Goal: Transaction & Acquisition: Book appointment/travel/reservation

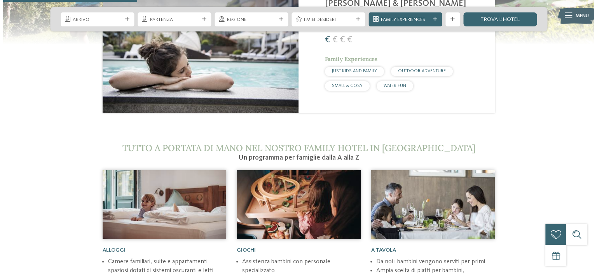
scroll to position [816, 0]
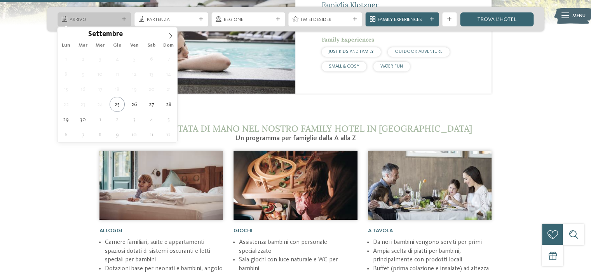
click at [115, 19] on span "Arrivo" at bounding box center [94, 19] width 49 height 7
click at [172, 36] on icon at bounding box center [170, 35] width 5 height 5
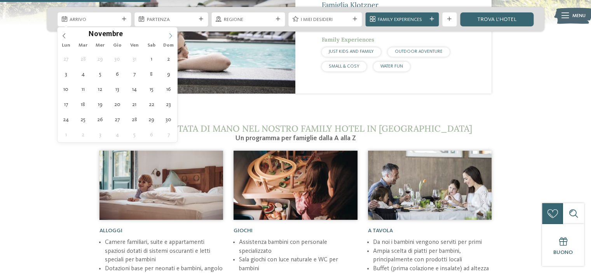
click at [172, 32] on span at bounding box center [170, 33] width 13 height 13
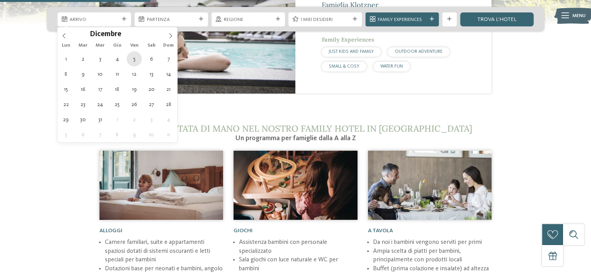
type div "05.12.2025"
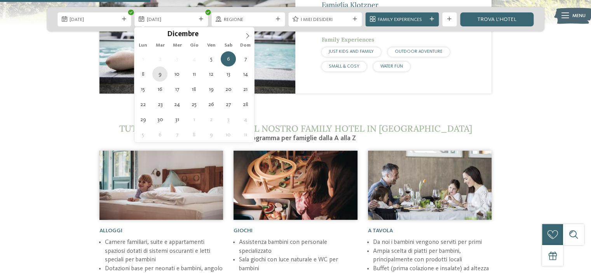
type div "[DATE]"
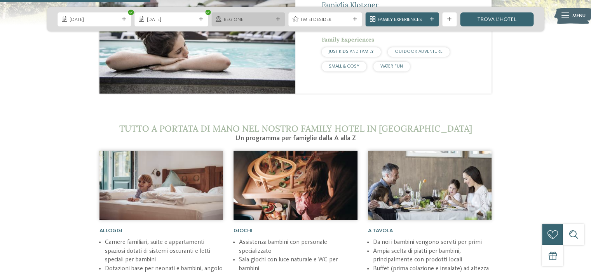
click at [271, 23] on span "Regione" at bounding box center [248, 19] width 49 height 7
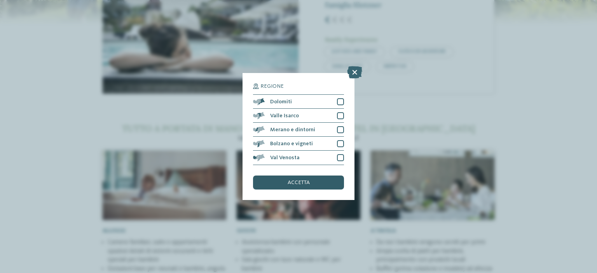
click at [297, 183] on span "accetta" at bounding box center [298, 182] width 22 height 5
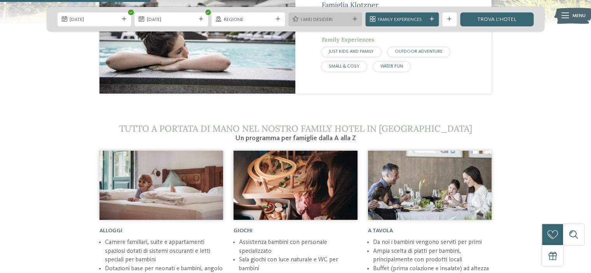
click at [314, 18] on span "I miei desideri" at bounding box center [325, 19] width 49 height 7
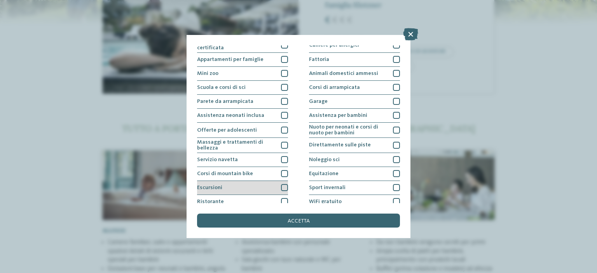
scroll to position [94, 0]
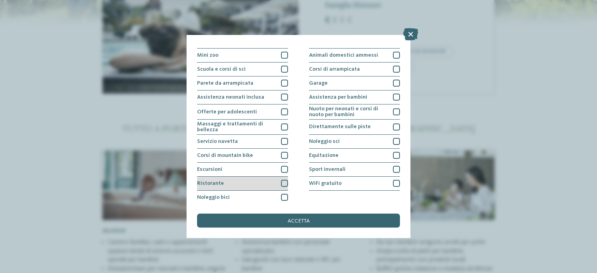
click at [281, 181] on div at bounding box center [284, 183] width 7 height 7
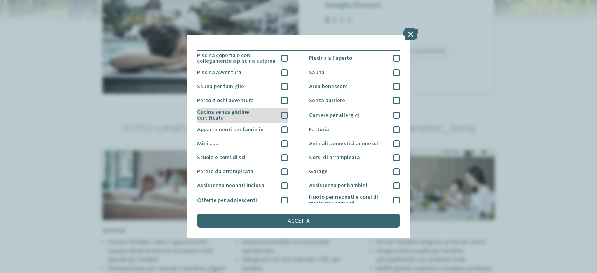
scroll to position [0, 0]
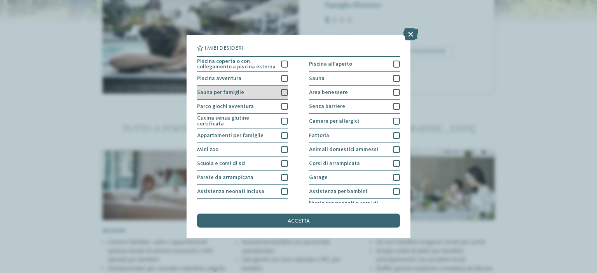
drag, startPoint x: 282, startPoint y: 105, endPoint x: 282, endPoint y: 94, distance: 10.9
click at [282, 105] on div at bounding box center [284, 106] width 7 height 7
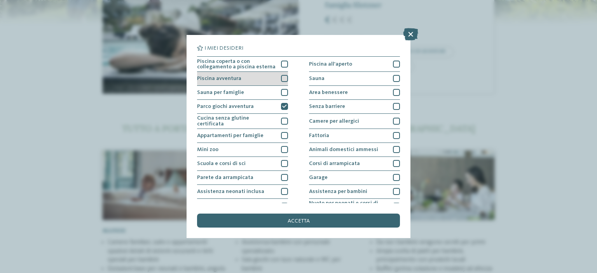
click at [282, 78] on div at bounding box center [284, 78] width 7 height 7
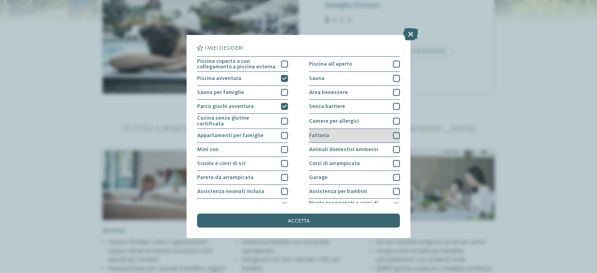
click at [393, 132] on div at bounding box center [396, 135] width 7 height 7
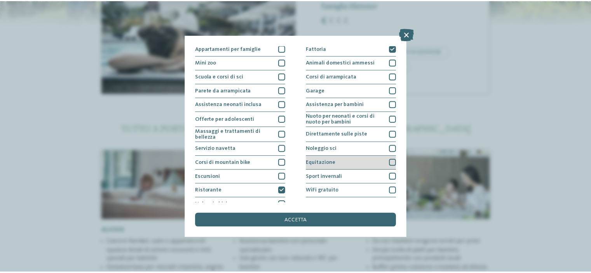
scroll to position [94, 0]
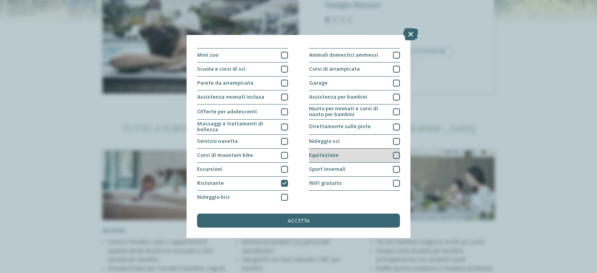
click at [393, 154] on div at bounding box center [396, 155] width 7 height 7
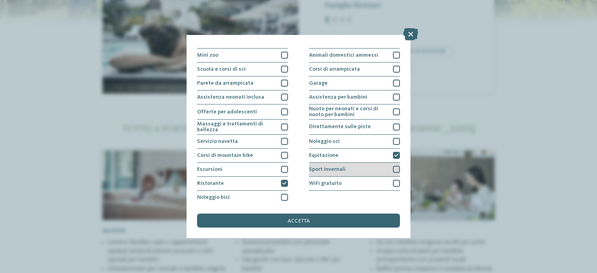
click at [393, 169] on div at bounding box center [396, 169] width 7 height 7
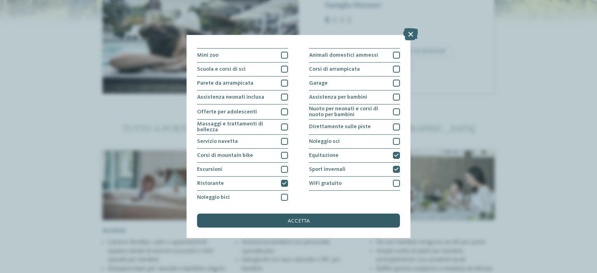
click at [336, 223] on div "accetta" at bounding box center [298, 221] width 203 height 14
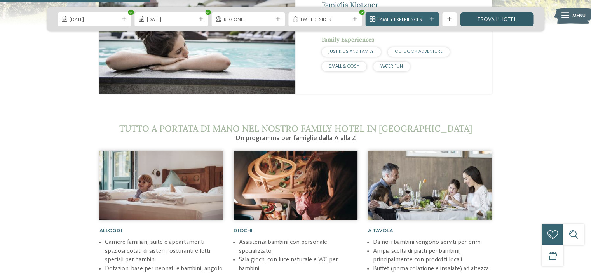
click at [496, 20] on link "trova l’hotel" at bounding box center [496, 19] width 73 height 14
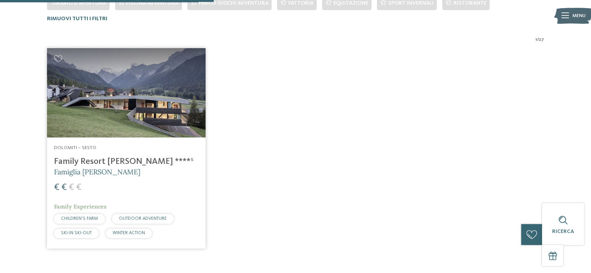
click at [106, 164] on h4 "Family Resort [PERSON_NAME] ****ˢ" at bounding box center [126, 162] width 145 height 10
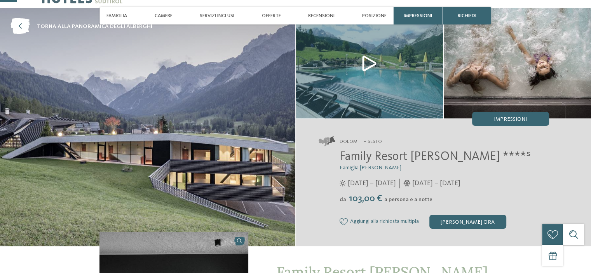
scroll to position [78, 0]
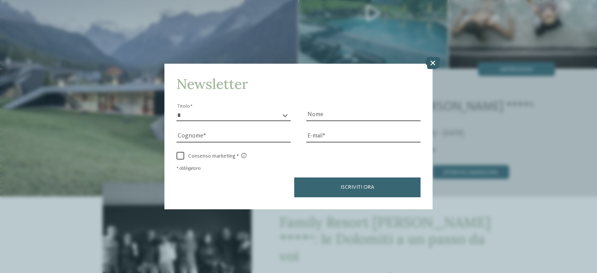
click at [430, 63] on icon at bounding box center [432, 63] width 15 height 12
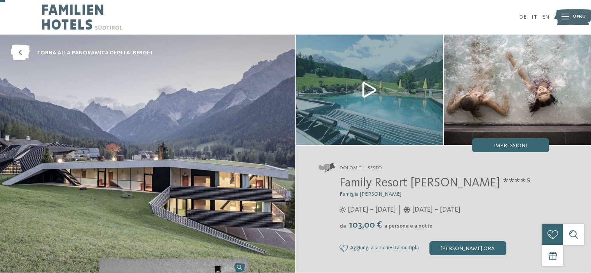
scroll to position [0, 0]
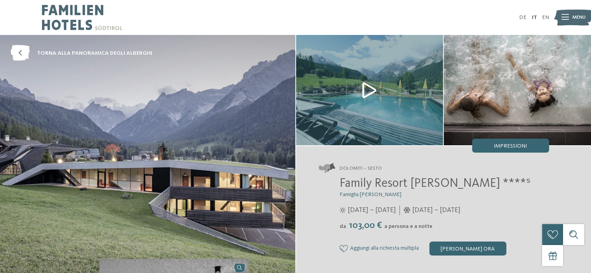
click at [68, 15] on img at bounding box center [82, 17] width 80 height 35
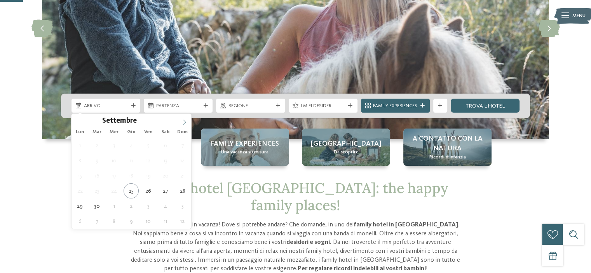
click at [185, 124] on icon at bounding box center [184, 122] width 5 height 5
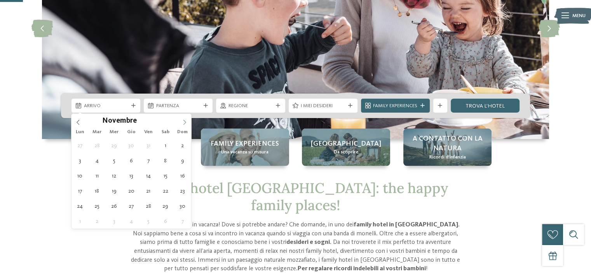
click at [185, 124] on icon at bounding box center [184, 122] width 5 height 5
click at [185, 123] on icon at bounding box center [184, 122] width 3 height 5
type input "****"
click at [76, 120] on icon at bounding box center [77, 122] width 5 height 5
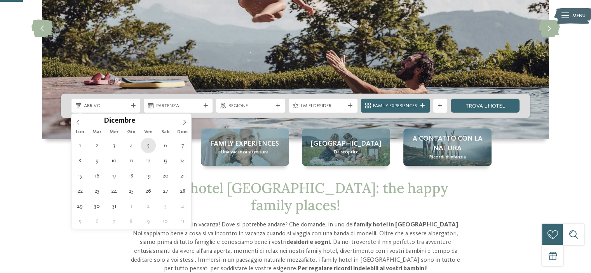
type div "05.12.2025"
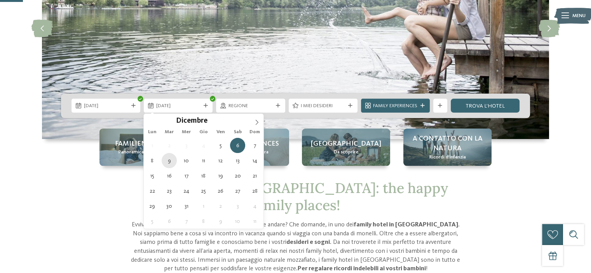
type div "09.12.2025"
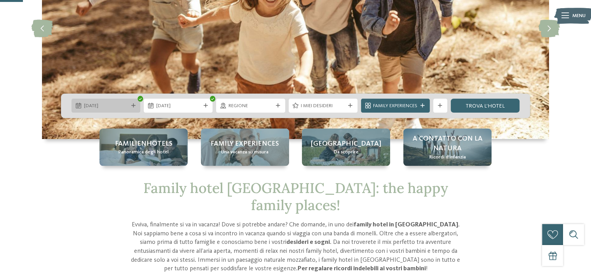
click at [132, 106] on icon at bounding box center [133, 106] width 4 height 4
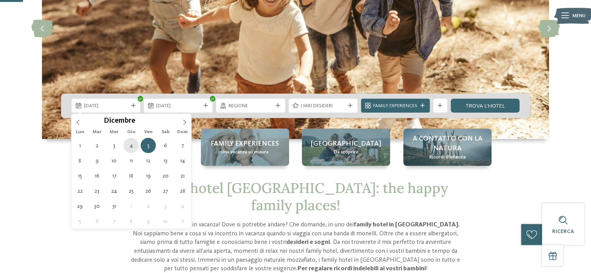
type div "04.12.2025"
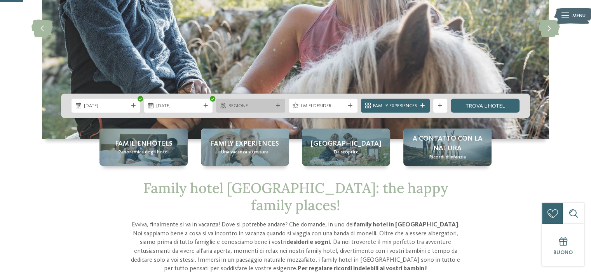
click at [270, 109] on span "Regione" at bounding box center [250, 106] width 44 height 7
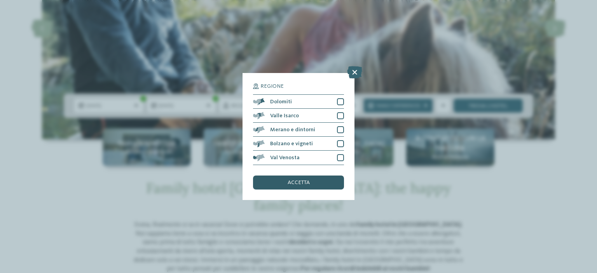
click at [281, 179] on div "accetta" at bounding box center [298, 183] width 91 height 14
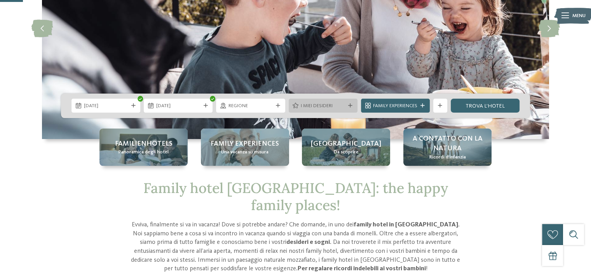
click at [338, 110] on span "I miei desideri" at bounding box center [323, 106] width 44 height 7
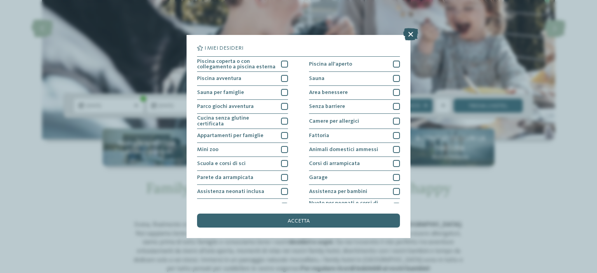
click at [409, 29] on icon at bounding box center [410, 34] width 15 height 12
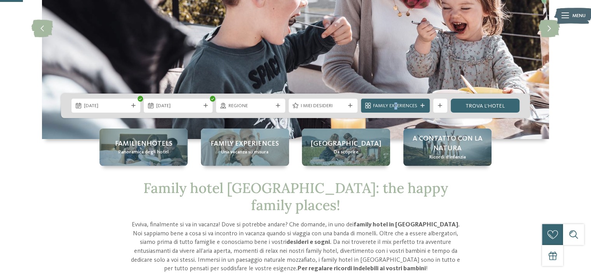
click at [392, 103] on div "Family Experiences" at bounding box center [395, 106] width 69 height 14
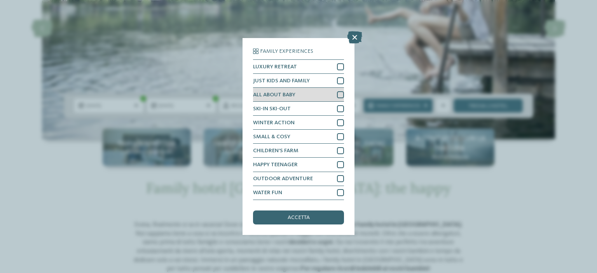
click at [342, 96] on div at bounding box center [340, 94] width 7 height 7
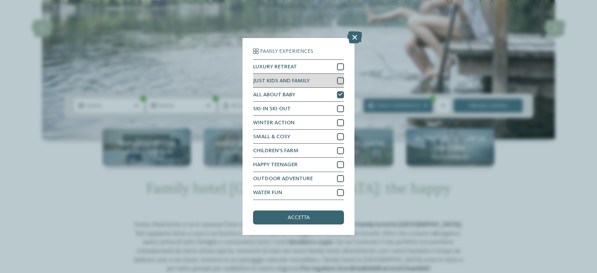
click at [337, 82] on div at bounding box center [340, 80] width 7 height 7
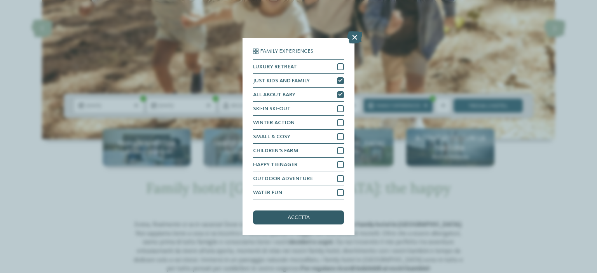
click at [282, 215] on div "accetta" at bounding box center [298, 218] width 91 height 14
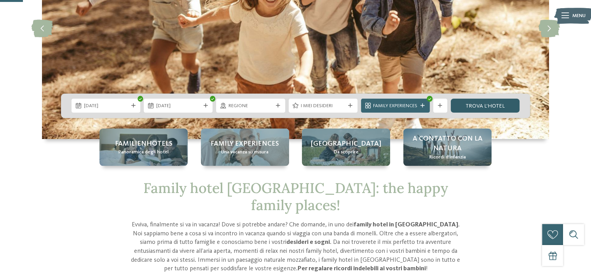
click at [456, 107] on link "trova l’hotel" at bounding box center [485, 106] width 69 height 14
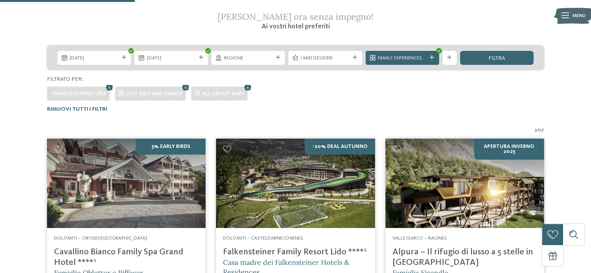
scroll to position [148, 0]
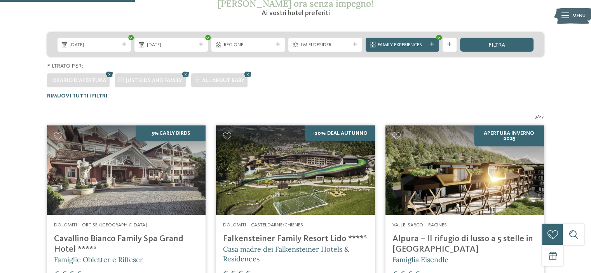
click at [108, 72] on icon at bounding box center [109, 74] width 10 height 9
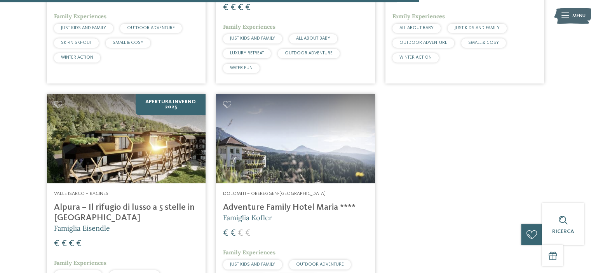
scroll to position [1157, 0]
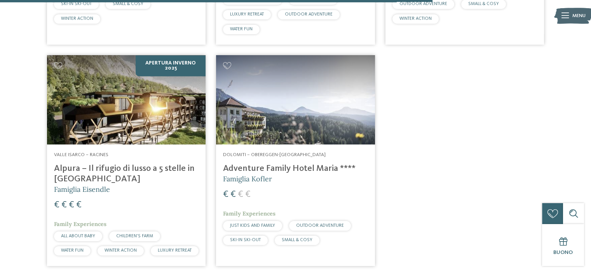
click at [294, 164] on h4 "Adventure Family Hotel Maria ****" at bounding box center [295, 169] width 145 height 10
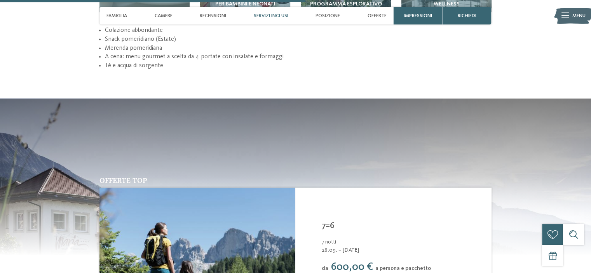
scroll to position [1010, 0]
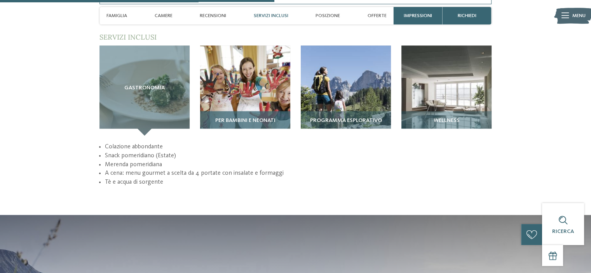
click at [258, 87] on img at bounding box center [245, 90] width 90 height 90
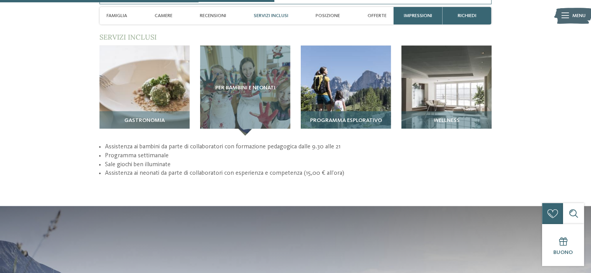
click at [333, 76] on img at bounding box center [346, 90] width 90 height 90
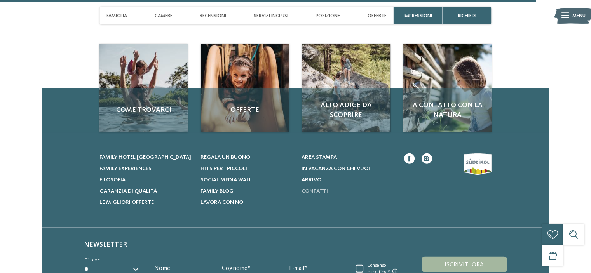
scroll to position [2185, 0]
